Goal: Transaction & Acquisition: Purchase product/service

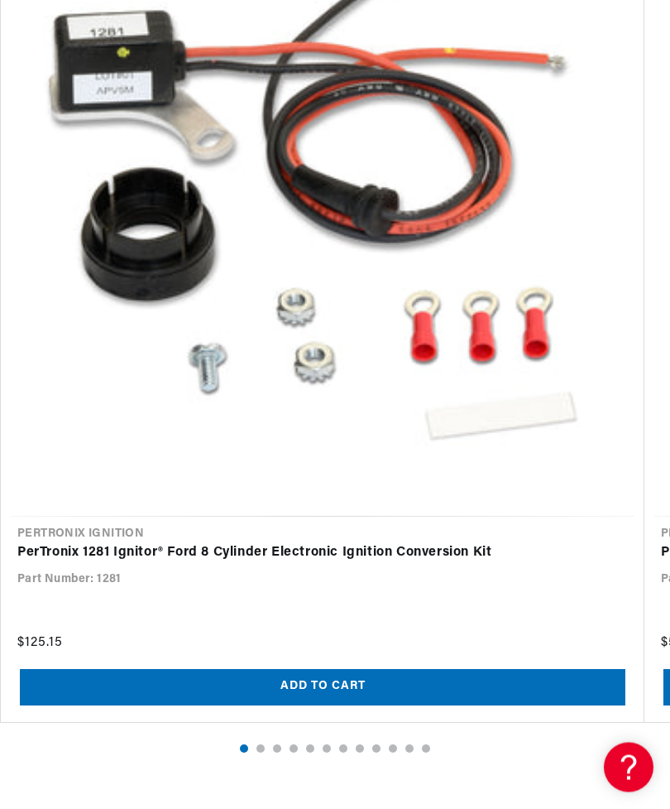
scroll to position [2309, 0]
click at [258, 744] on span "Load slide 2" at bounding box center [261, 748] width 8 height 8
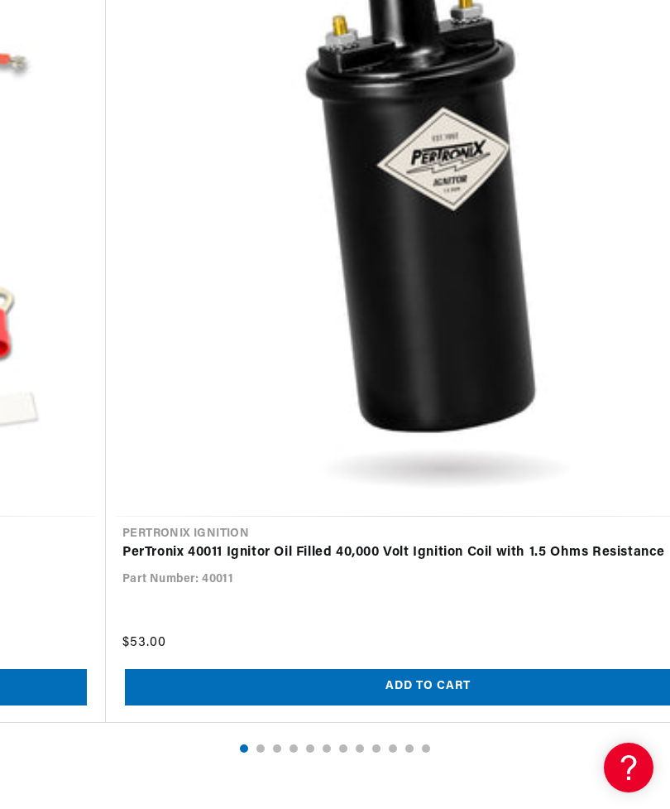
scroll to position [0, 644]
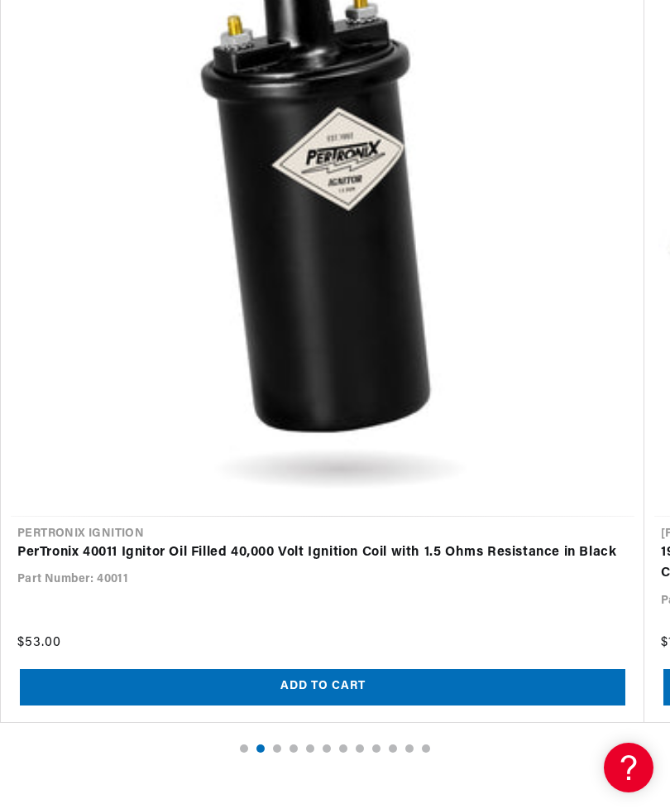
click at [281, 742] on button "Load slide 3" at bounding box center [277, 748] width 12 height 12
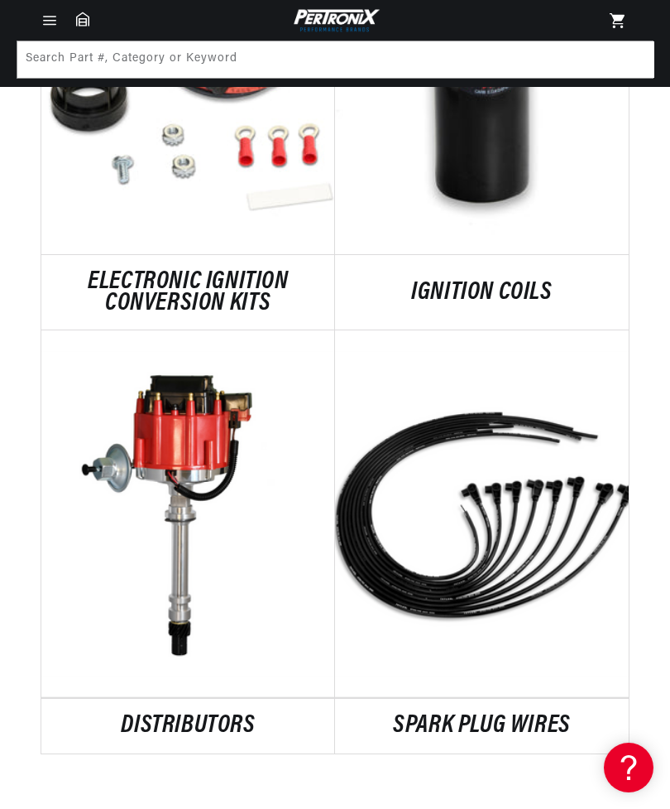
scroll to position [0, 0]
click at [189, 715] on link "DISTRIBUTORS" at bounding box center [188, 726] width 294 height 22
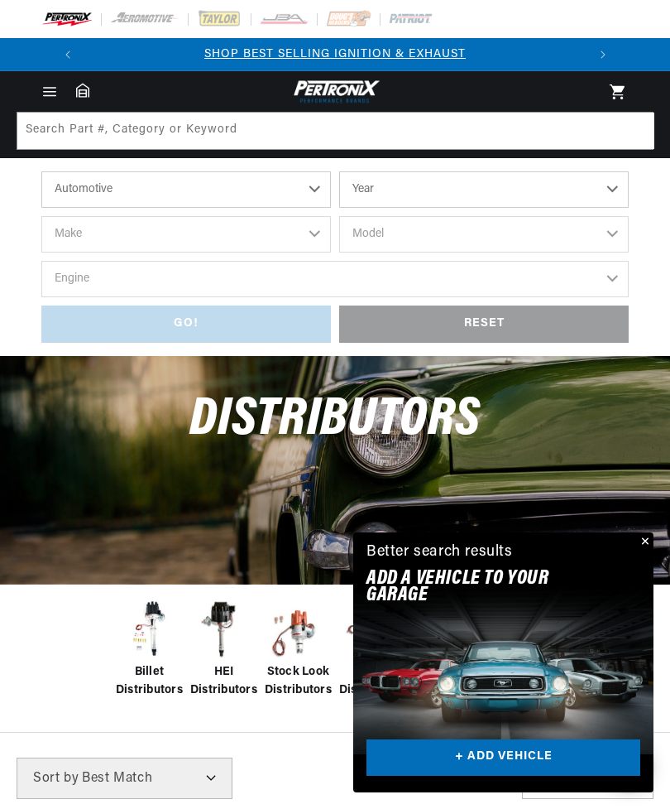
click at [646, 538] on button "Close" at bounding box center [644, 542] width 20 height 20
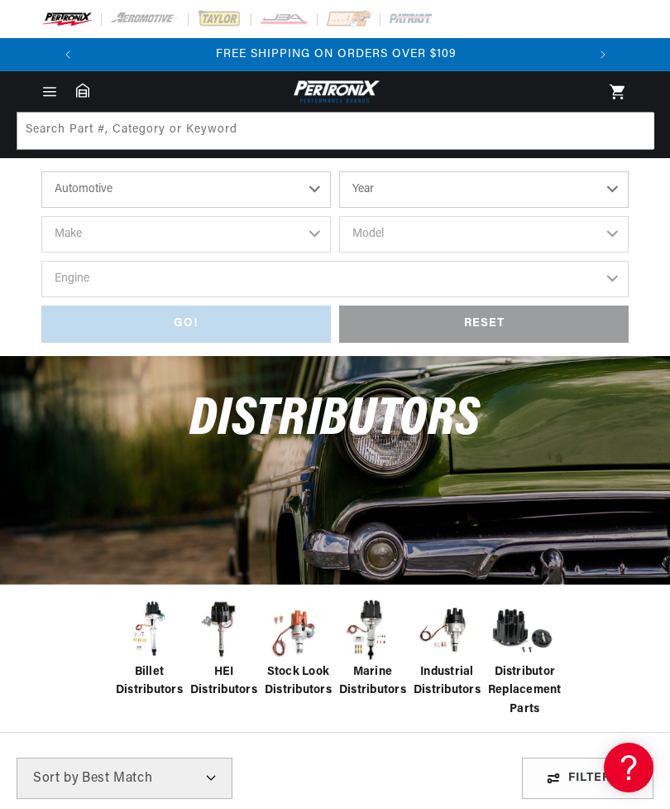
click at [308, 623] on img at bounding box center [298, 630] width 66 height 66
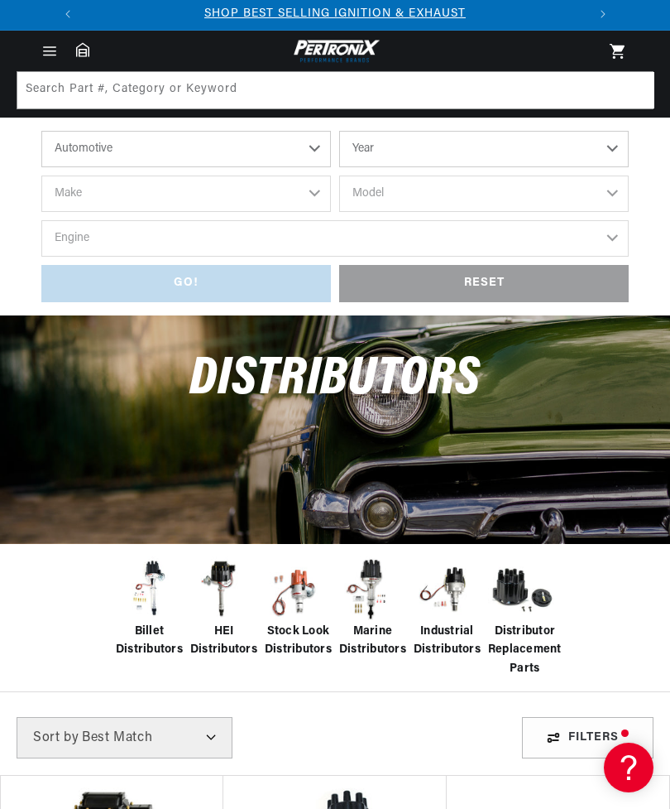
click at [311, 142] on select "Automotive Agricultural Industrial Marine Motorcycle" at bounding box center [186, 149] width 290 height 36
select select "Agricultural"
click at [170, 150] on select "Automotive Agricultural Industrial Marine Motorcycle" at bounding box center [186, 149] width 290 height 36
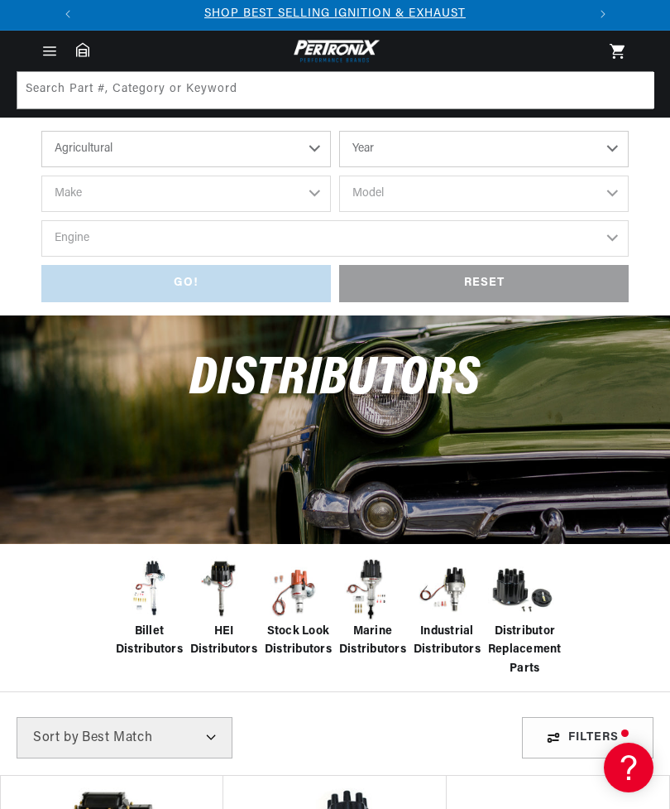
click at [130, 152] on select "Automotive Agricultural Industrial Marine Motorcycle" at bounding box center [186, 149] width 290 height 36
click at [506, 140] on select "Year 1970 1965 1964 1960 1959 1958 1957 1939 1938 1937" at bounding box center [484, 149] width 290 height 36
click at [619, 140] on select "Year 1970 1965 1964 1960 1959 1958 1957 1939 1938 1937" at bounding box center [484, 149] width 290 height 36
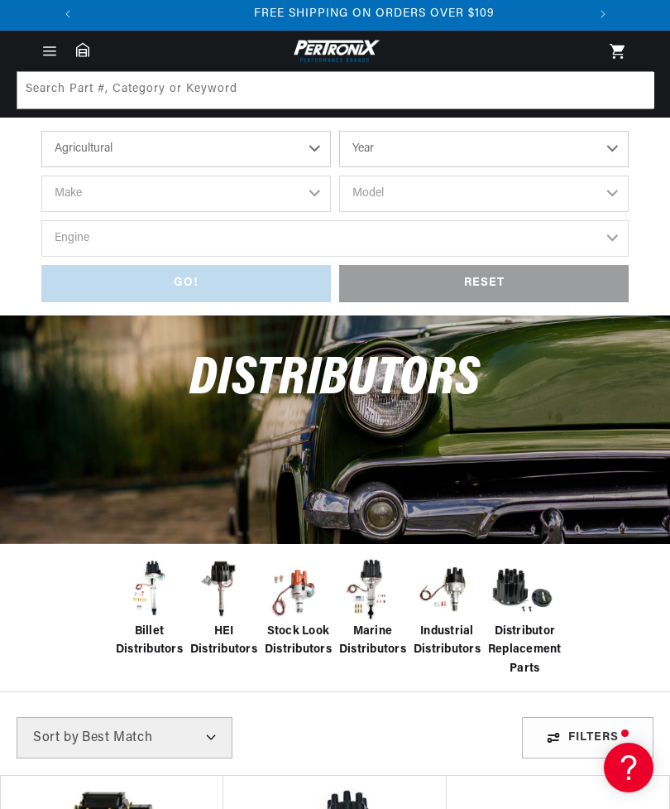
scroll to position [0, 502]
select select "1958"
click at [617, 143] on select "1970 1965 1964 1960 1959 1958 1957 1939 1938 1937" at bounding box center [484, 149] width 290 height 36
click at [613, 142] on select "1970 1965 1964 1960 1959 1958 1957 1939 1938 1937" at bounding box center [484, 149] width 290 height 36
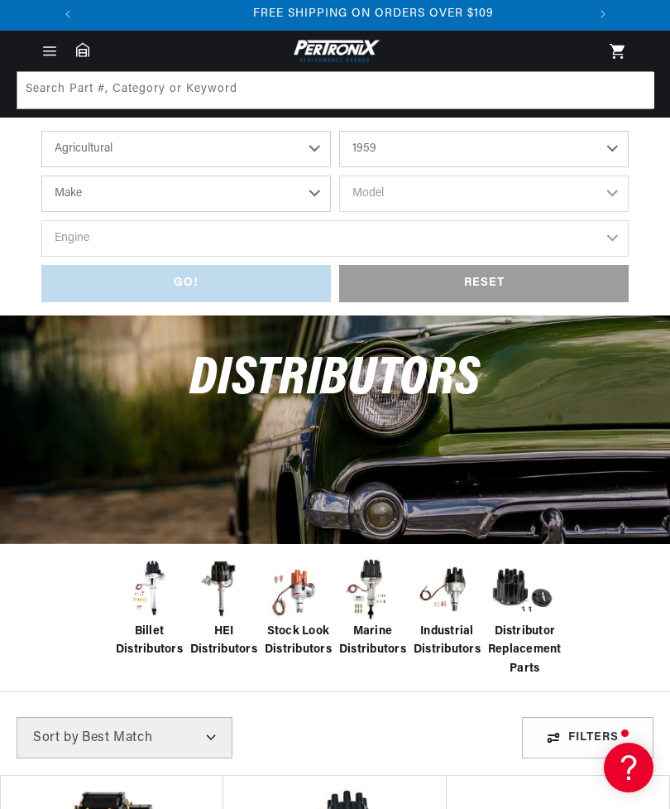
scroll to position [0, 502]
select select "1939"
click at [281, 182] on select "Make Ford" at bounding box center [186, 193] width 290 height 36
click at [161, 177] on select "Make Ford" at bounding box center [186, 193] width 290 height 36
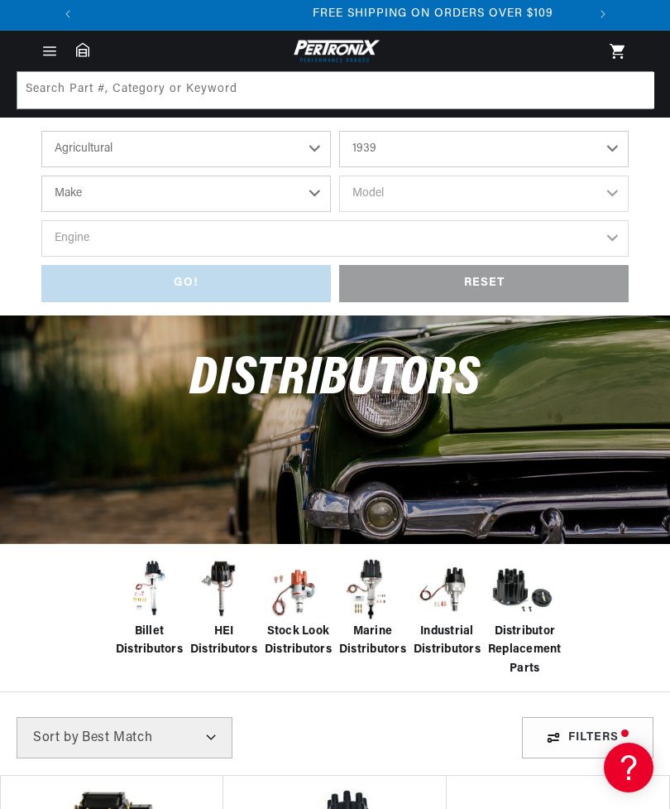
scroll to position [0, 502]
click at [142, 182] on select "Make Ford" at bounding box center [186, 193] width 290 height 36
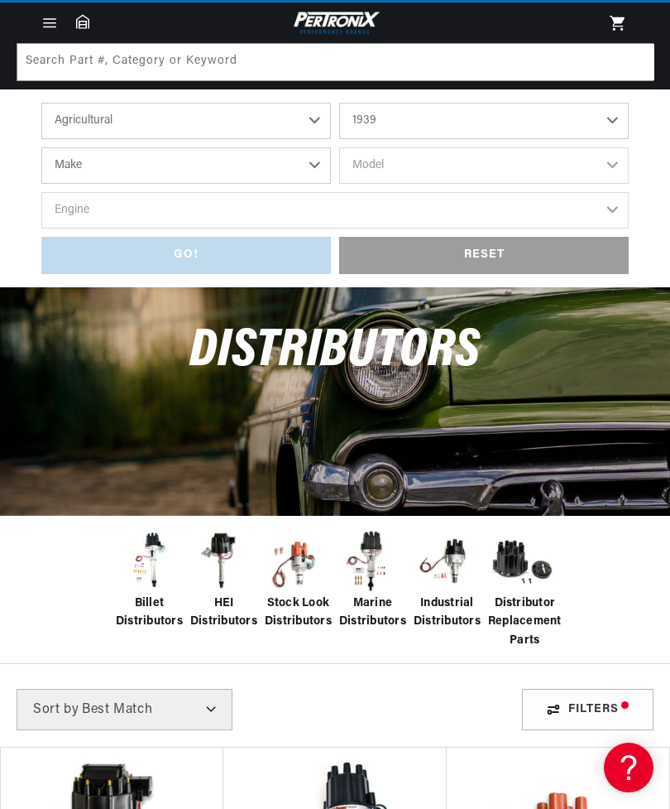
scroll to position [68, 0]
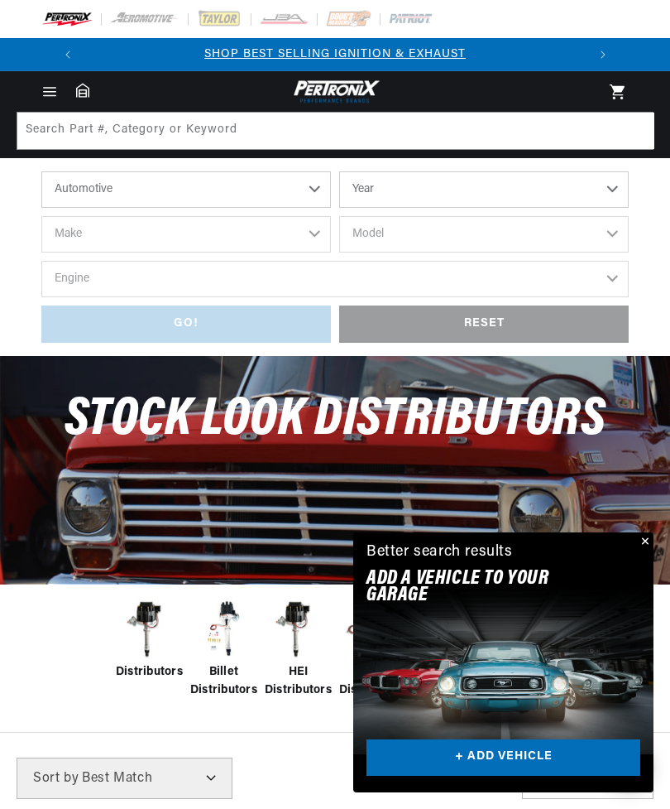
click at [637, 539] on button "Close" at bounding box center [644, 542] width 20 height 20
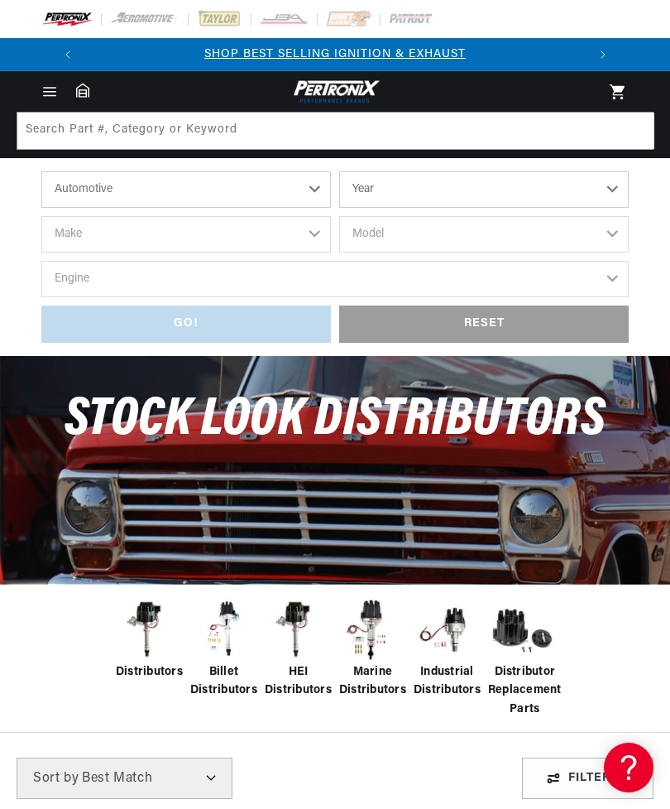
click at [458, 614] on img at bounding box center [447, 630] width 66 height 66
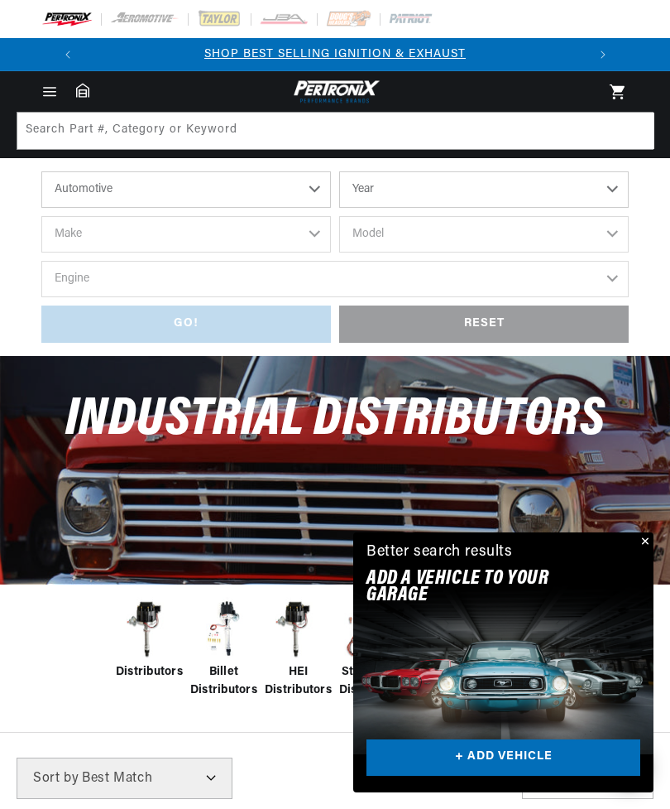
click at [625, 548] on div "Better search results Add A VEHICLE to your garage + ADD VEHICLE" at bounding box center [503, 568] width 300 height 72
click at [646, 534] on button "Close" at bounding box center [644, 542] width 20 height 20
